Goal: Information Seeking & Learning: Learn about a topic

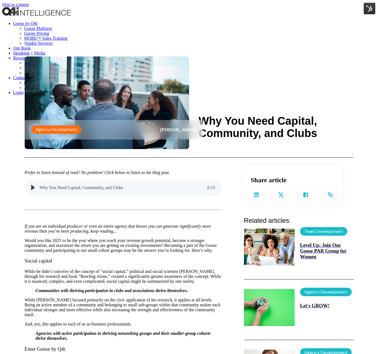
click at [17, 13] on img "Back to Home" at bounding box center [36, 11] width 69 height 8
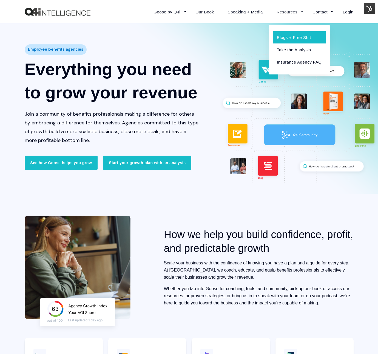
click at [290, 32] on link "Blogs + Free Sh!t" at bounding box center [299, 37] width 53 height 12
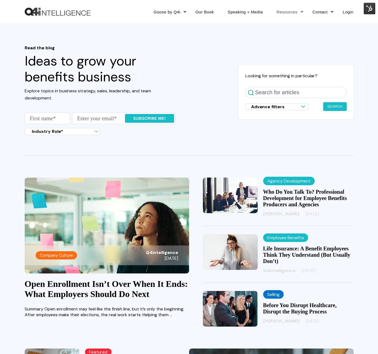
click at [298, 194] on link "Who Do You Talk To? Professional Development for Employee Benefits Producers an…" at bounding box center [305, 198] width 84 height 19
click at [286, 91] on input "Search for articles" at bounding box center [295, 92] width 101 height 11
type input "team sport"
click at [323, 102] on button "Search" at bounding box center [335, 106] width 24 height 9
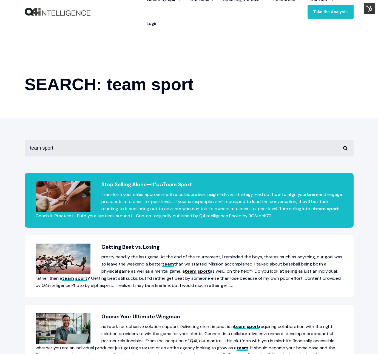
click at [189, 185] on span "Sport" at bounding box center [185, 184] width 14 height 7
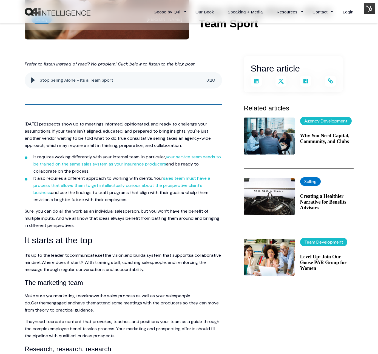
scroll to position [94, 0]
